Goal: Information Seeking & Learning: Learn about a topic

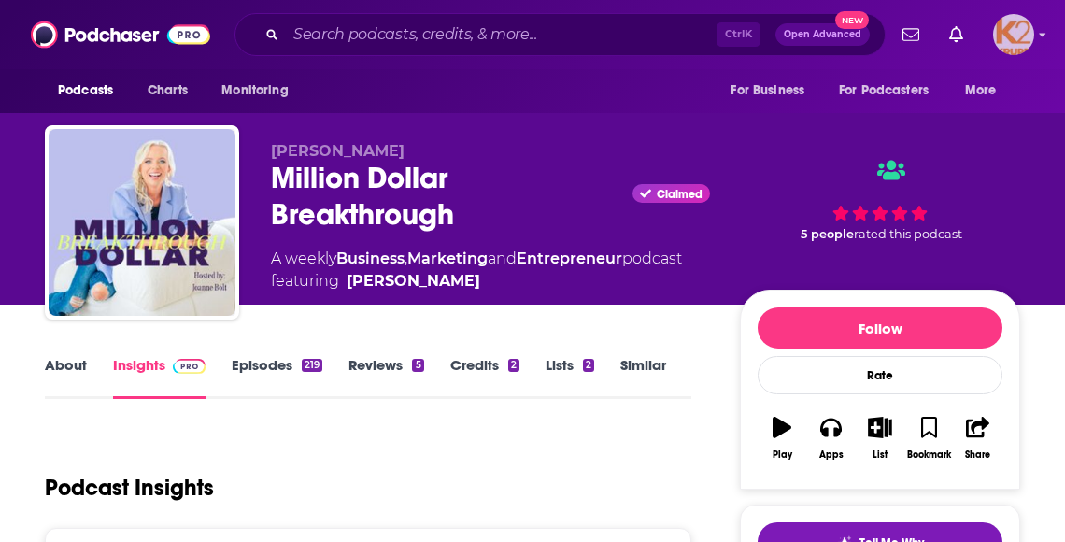
click at [1019, 43] on img "Logged in as K2Krupp" at bounding box center [1013, 34] width 41 height 41
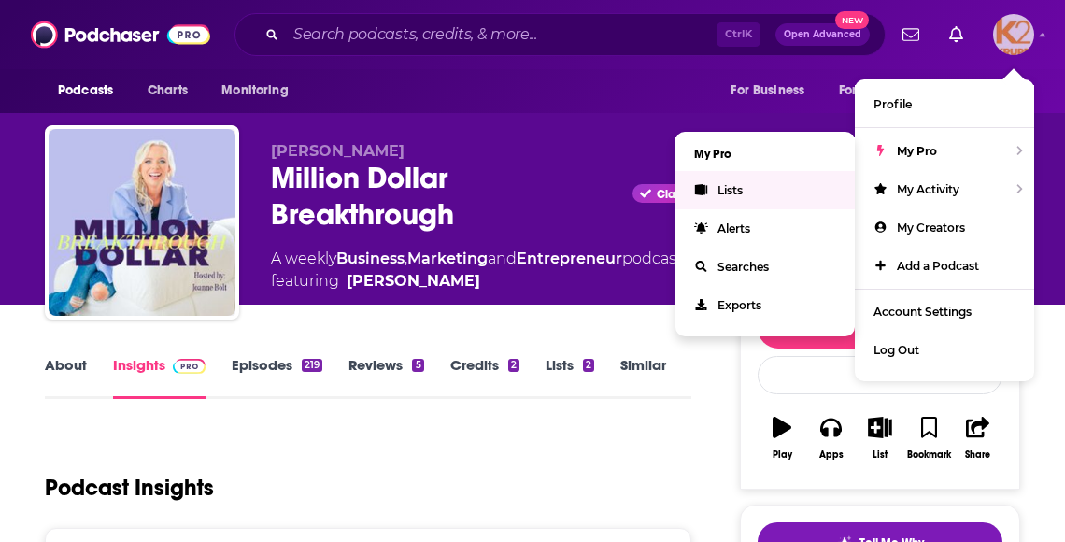
click at [753, 178] on link "Lists" at bounding box center [765, 190] width 179 height 38
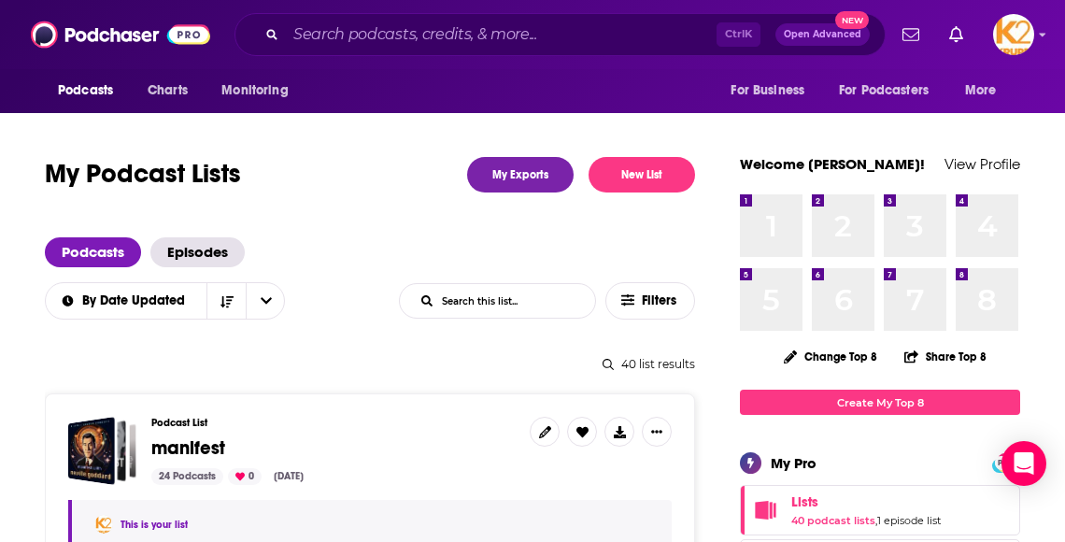
click at [501, 292] on input "List Search Input" at bounding box center [497, 301] width 195 height 34
type input "mental health"
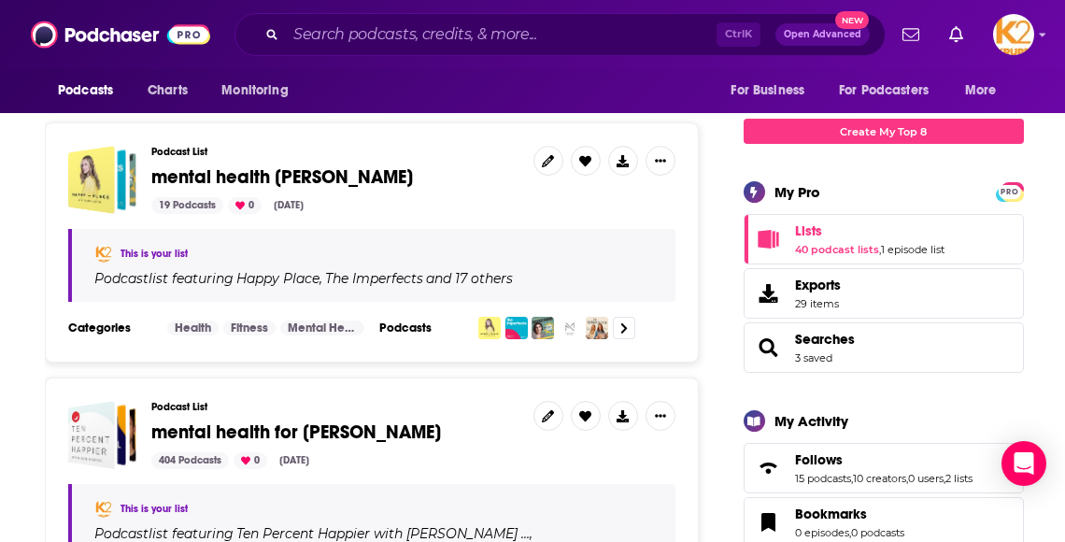
scroll to position [280, 0]
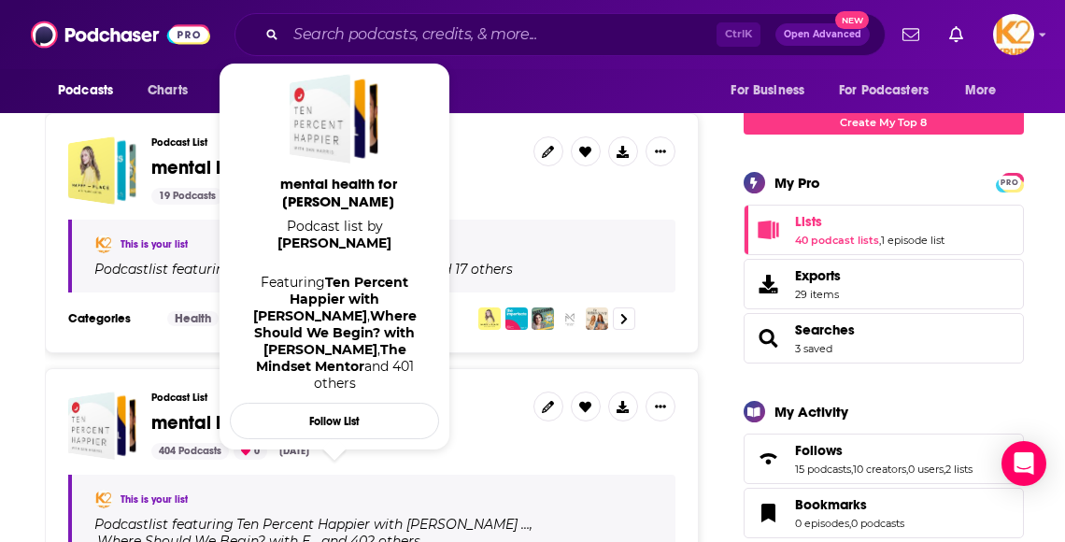
click at [221, 411] on span "mental health for [PERSON_NAME] Podcast list by [PERSON_NAME] Featuring Ten Per…" at bounding box center [335, 256] width 232 height 410
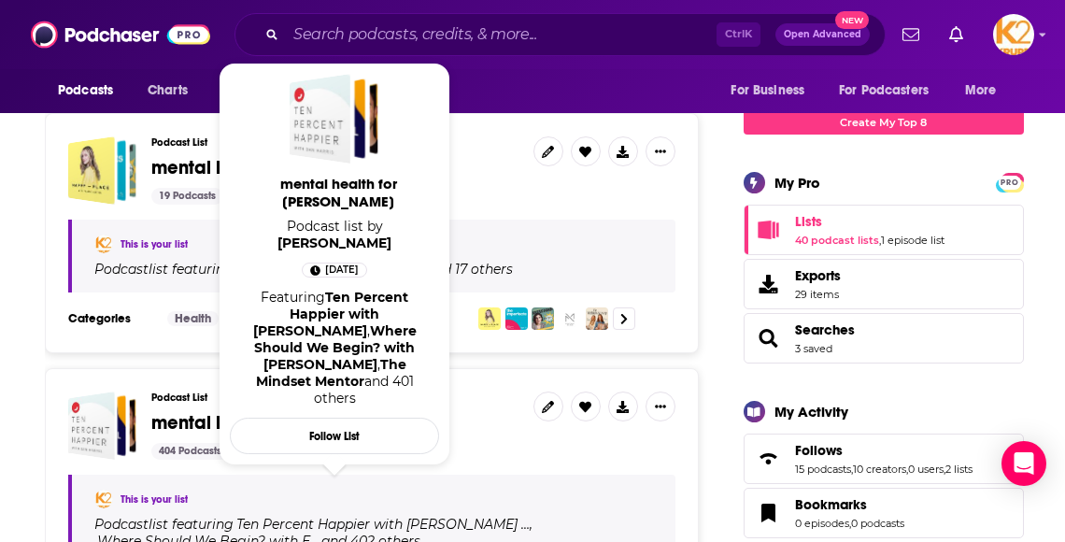
click at [339, 180] on span "mental health for [PERSON_NAME]" at bounding box center [338, 193] width 209 height 36
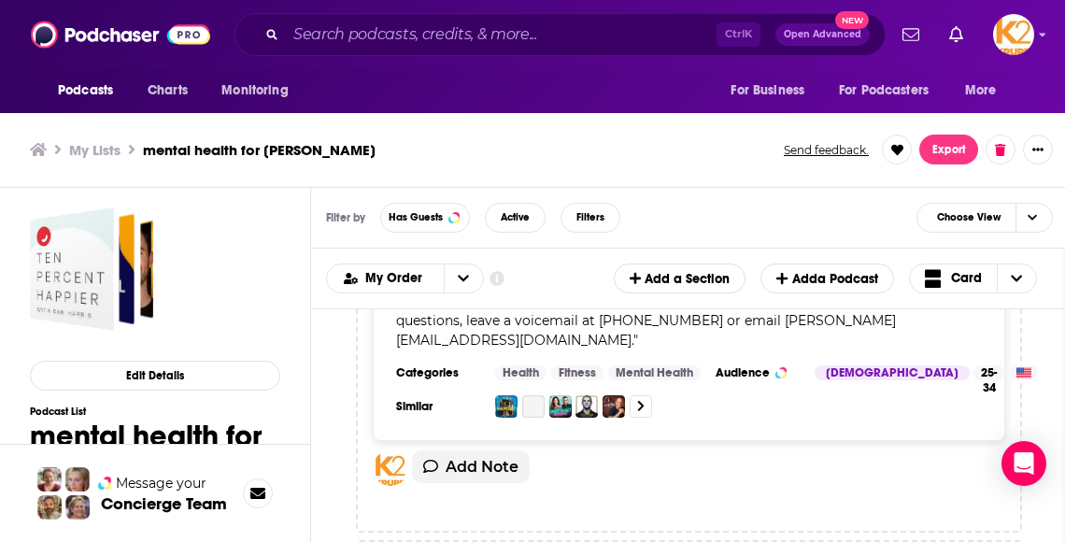
scroll to position [3924, 0]
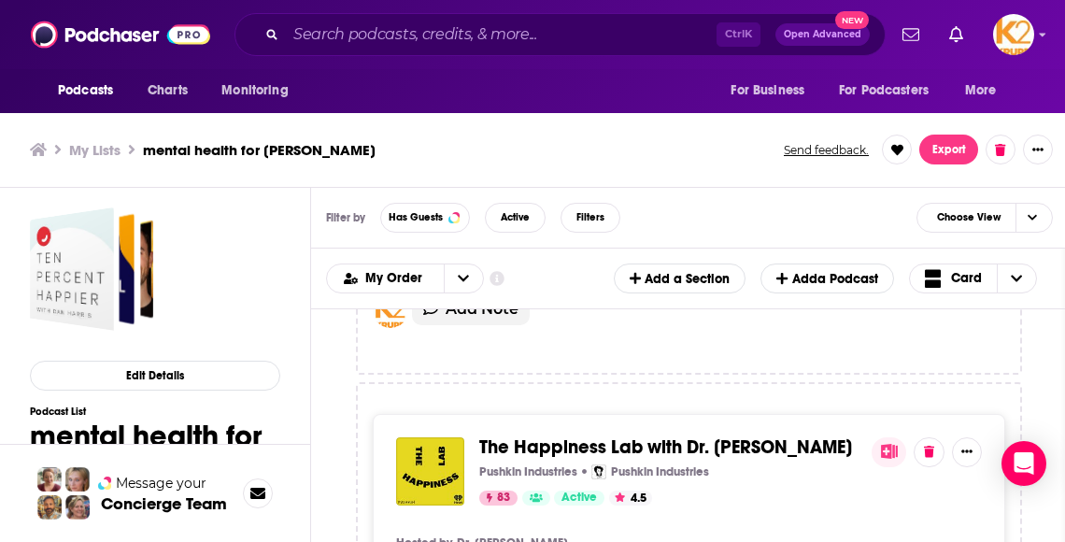
click at [787, 415] on div "Podcasts Charts Monitoring Ctrl K Open Advanced New For Business For Podcasters…" at bounding box center [532, 268] width 1065 height 548
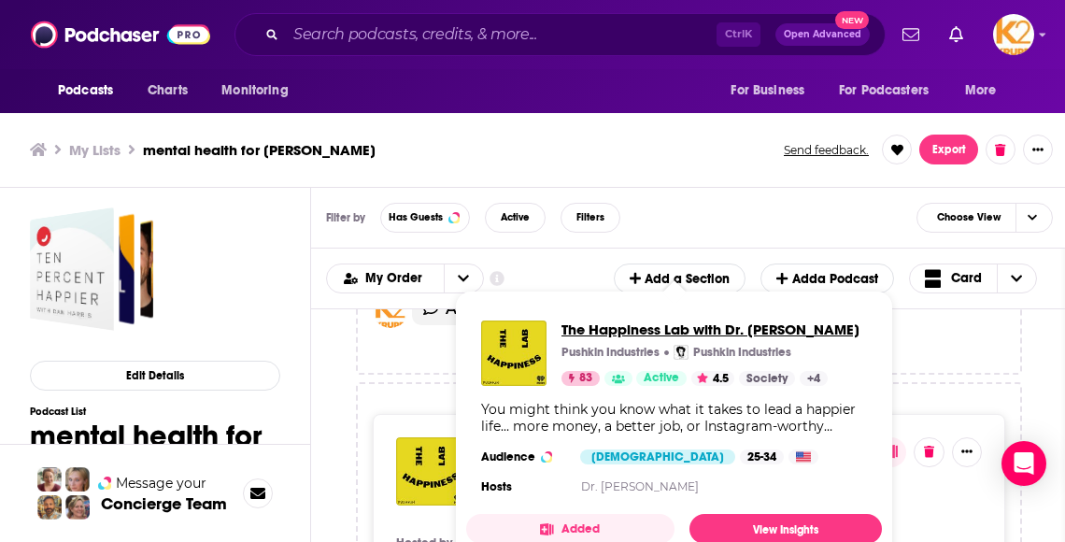
click at [710, 332] on span "The Happiness Lab with Dr. [PERSON_NAME]" at bounding box center [711, 329] width 298 height 18
